Goal: Task Accomplishment & Management: Manage account settings

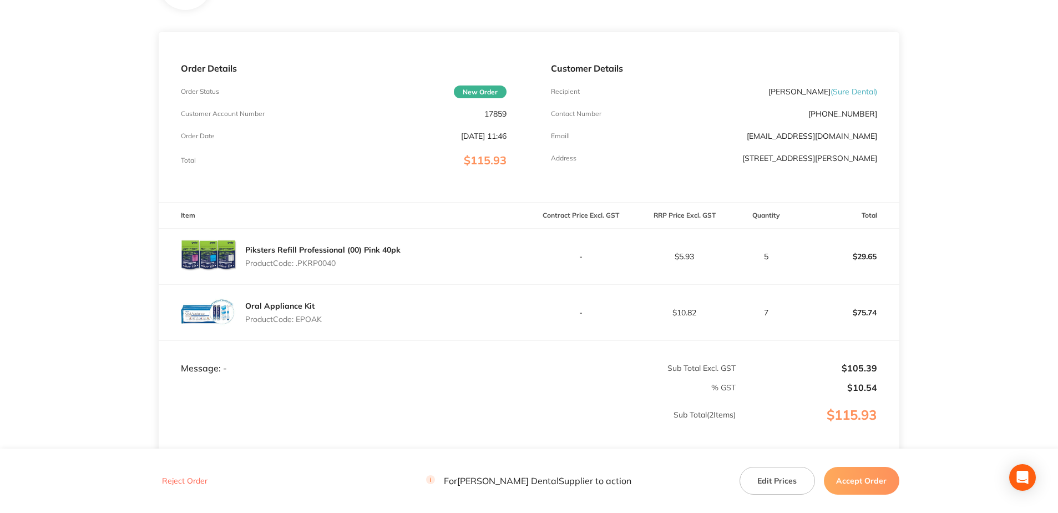
scroll to position [166, 0]
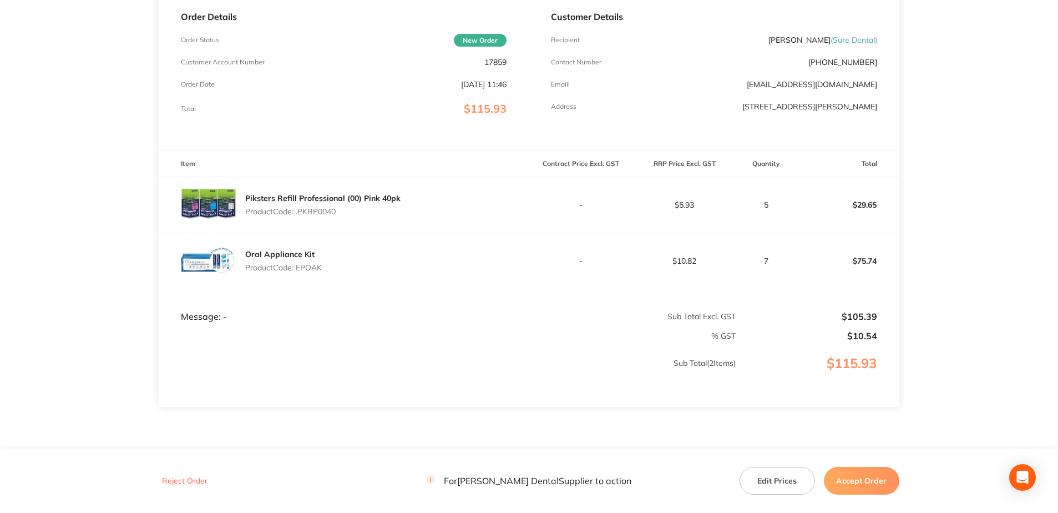
click at [860, 482] on button "Accept Order" at bounding box center [861, 481] width 75 height 28
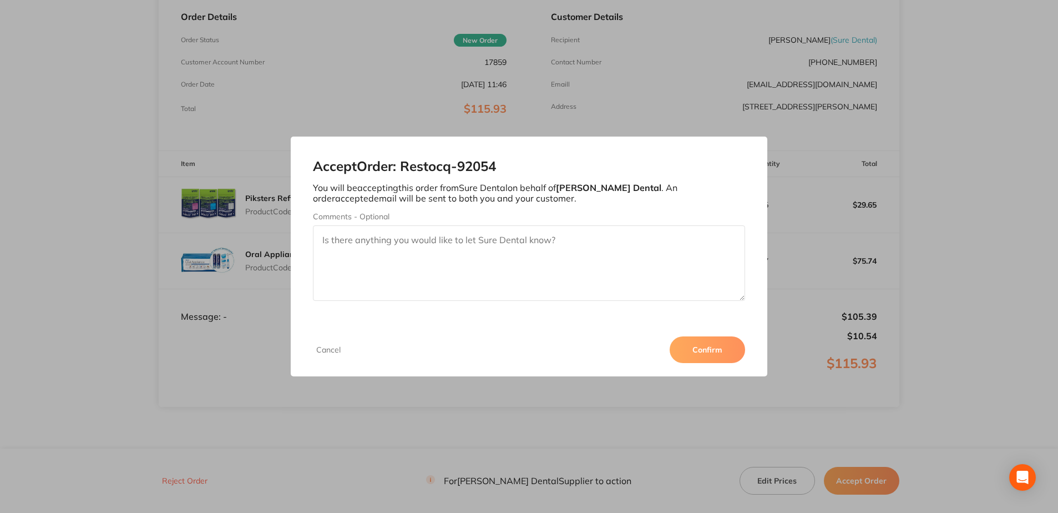
click at [716, 349] on button "Confirm" at bounding box center [707, 349] width 75 height 27
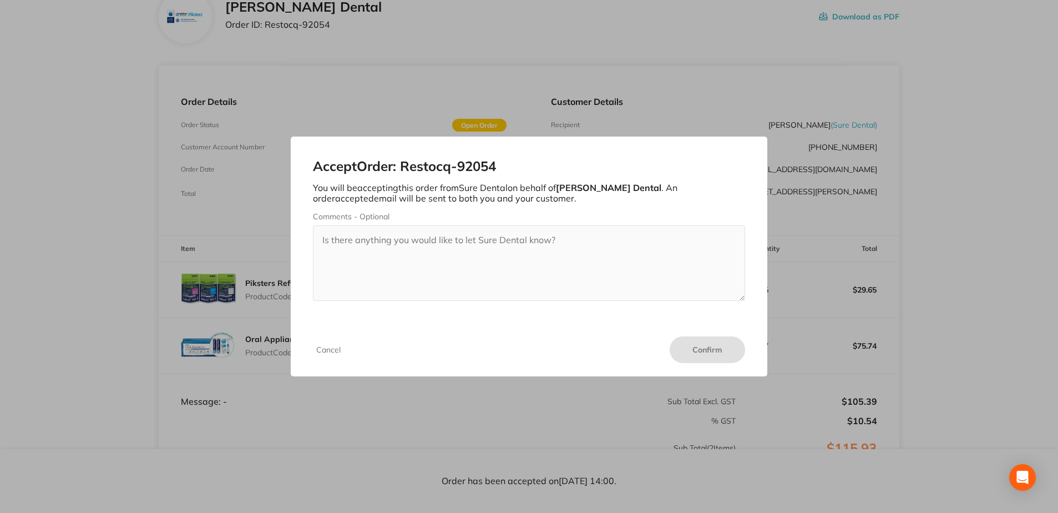
scroll to position [0, 0]
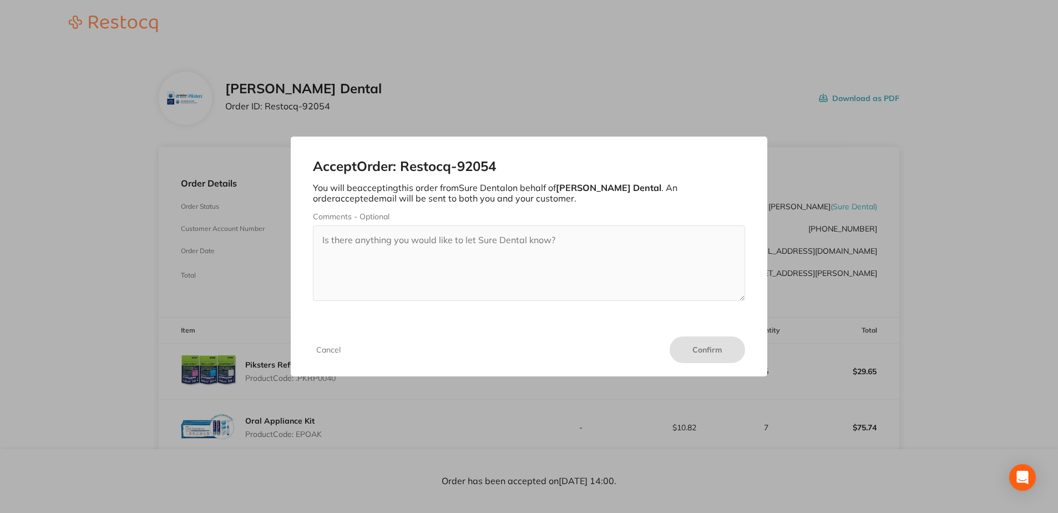
click at [981, 276] on div "Accept Order: Restocq- 92054 You will be accepting this order from Sure Dental …" at bounding box center [529, 256] width 1058 height 513
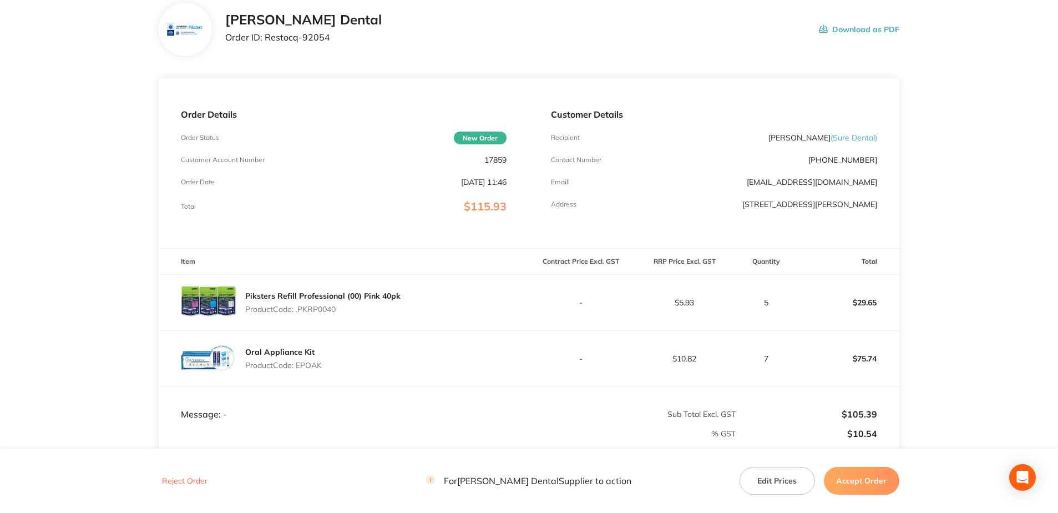
scroll to position [214, 0]
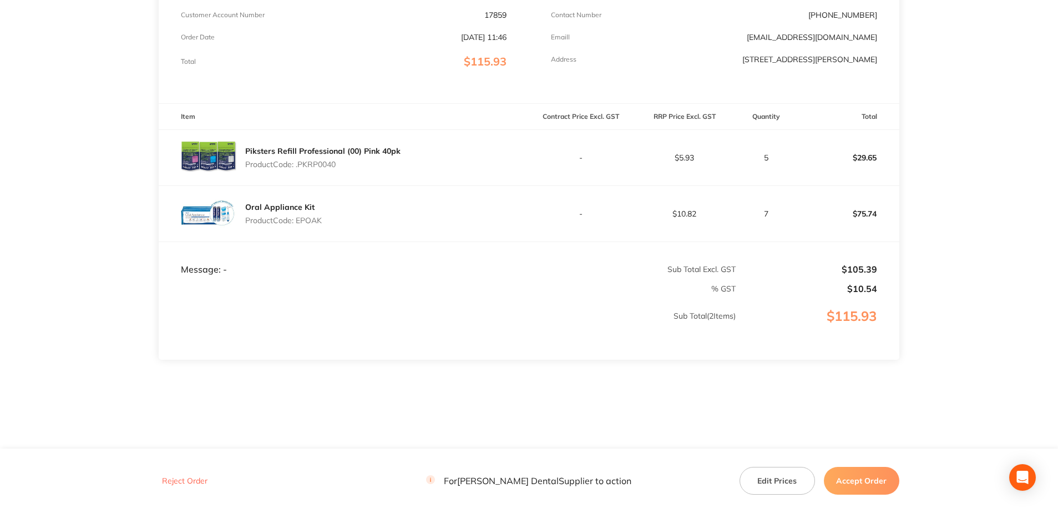
click at [857, 478] on button "Accept Order" at bounding box center [861, 481] width 75 height 28
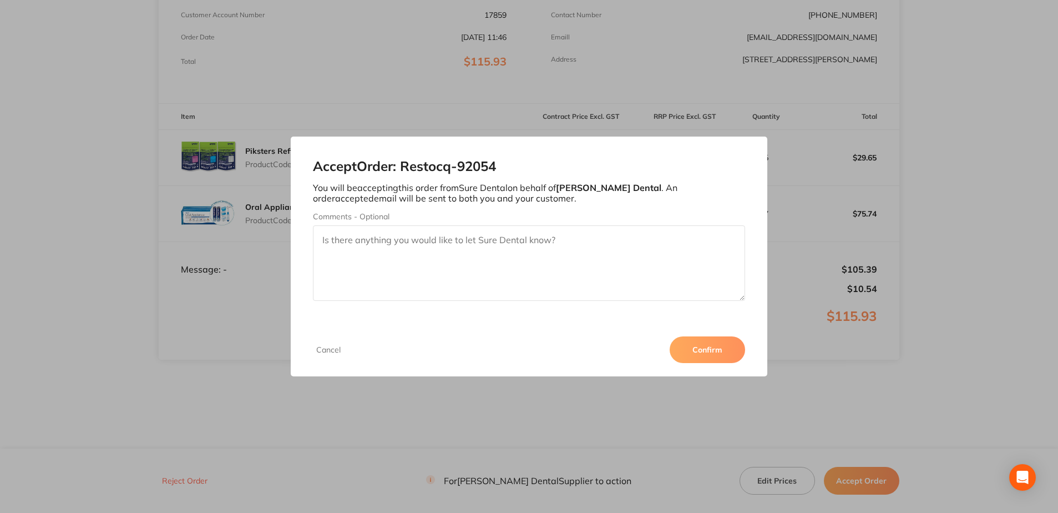
click at [704, 349] on button "Confirm" at bounding box center [707, 349] width 75 height 27
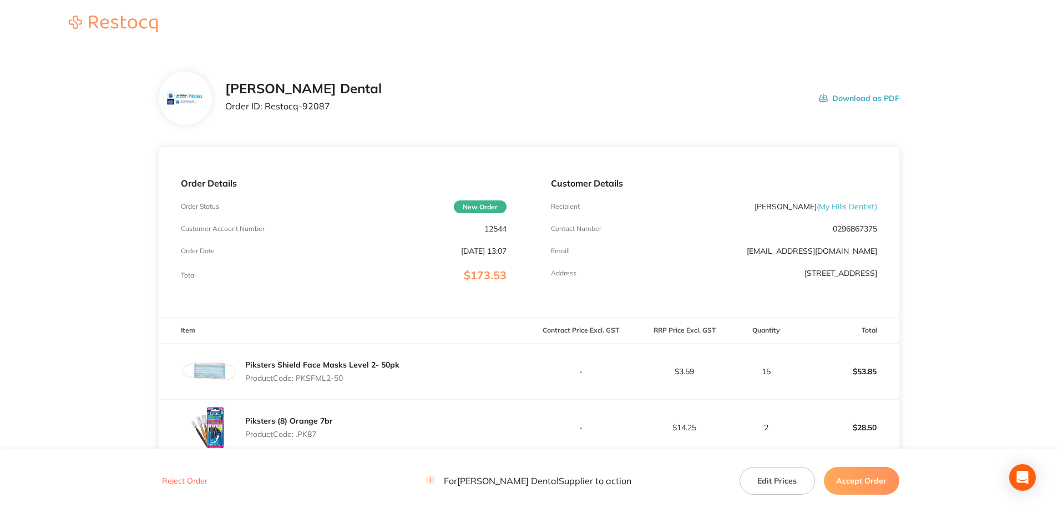
click at [865, 479] on button "Accept Order" at bounding box center [861, 481] width 75 height 28
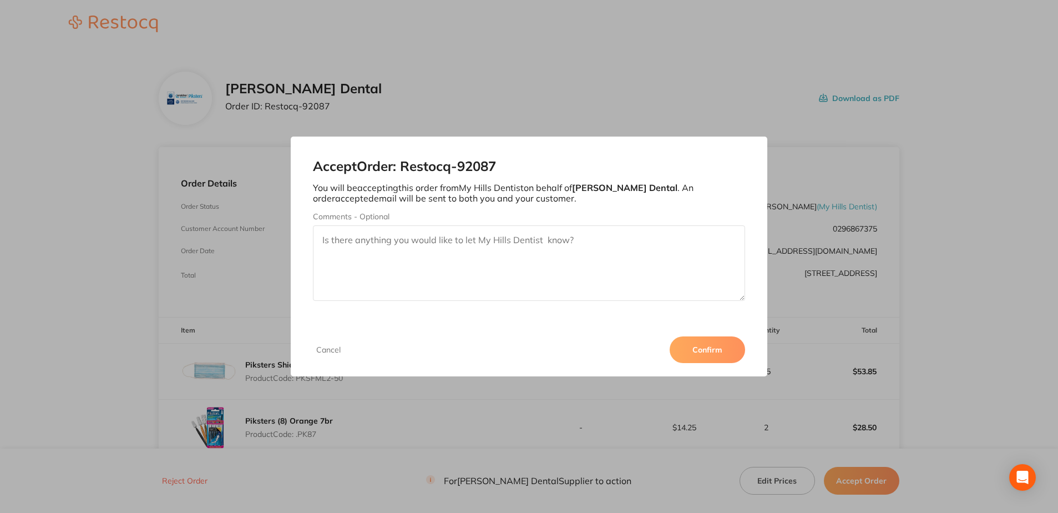
click at [707, 350] on button "Confirm" at bounding box center [707, 349] width 75 height 27
